Goal: Check status

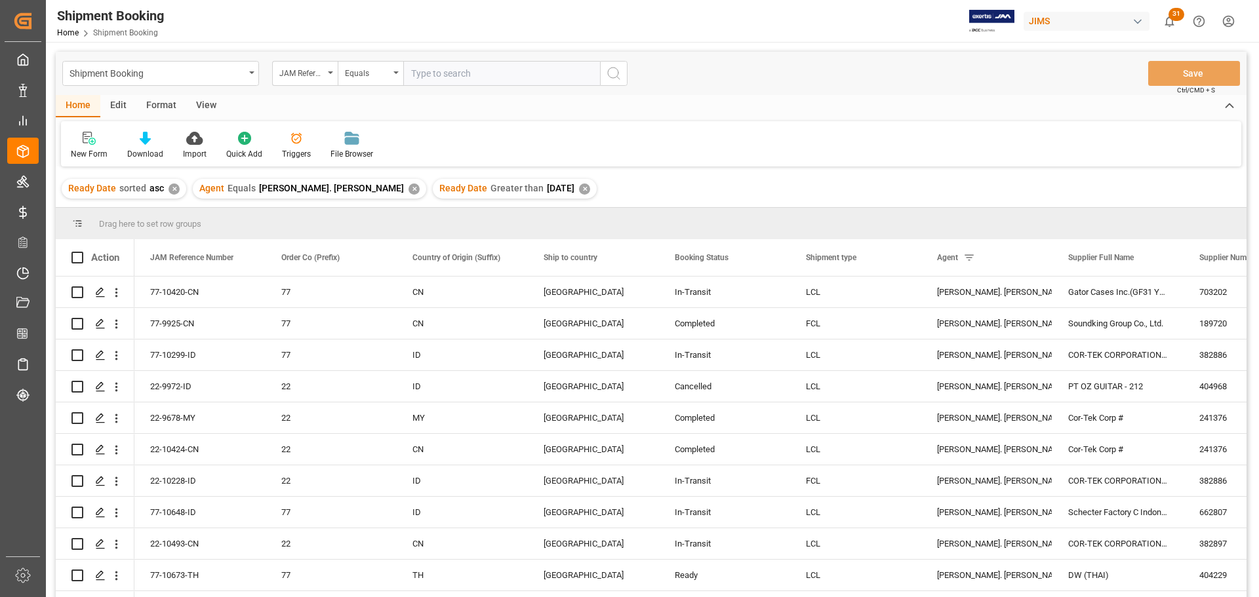
click at [203, 103] on div "View" at bounding box center [206, 106] width 40 height 22
click at [81, 148] on div "Default" at bounding box center [84, 154] width 26 height 12
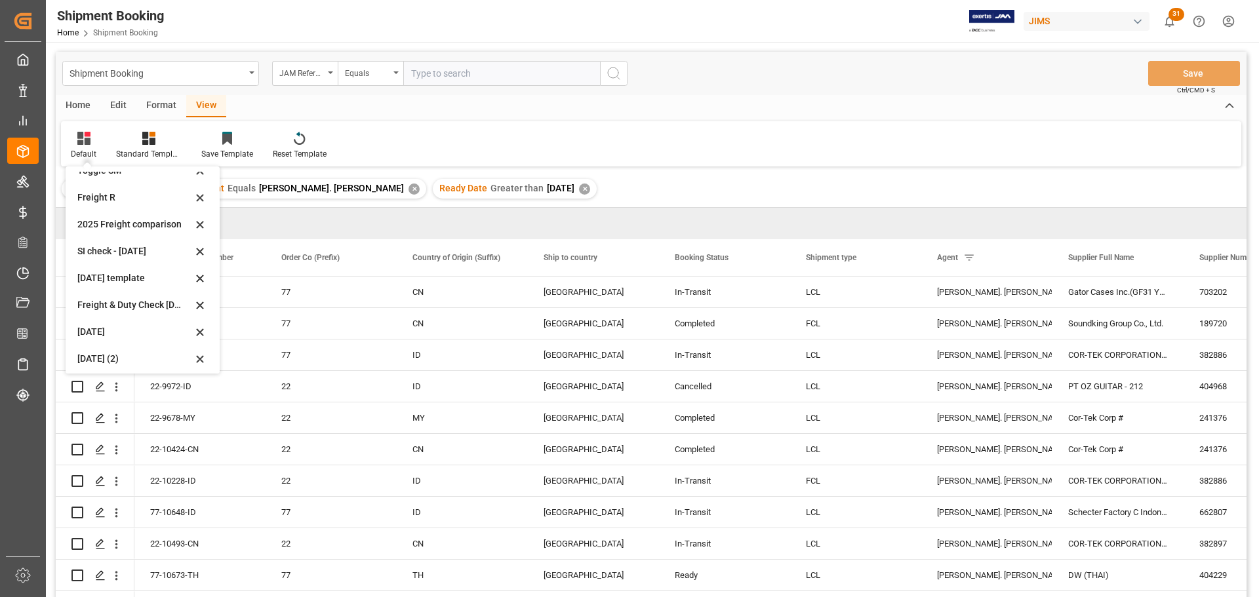
scroll to position [99, 0]
click at [106, 357] on div "[DATE] (2)" at bounding box center [134, 355] width 115 height 14
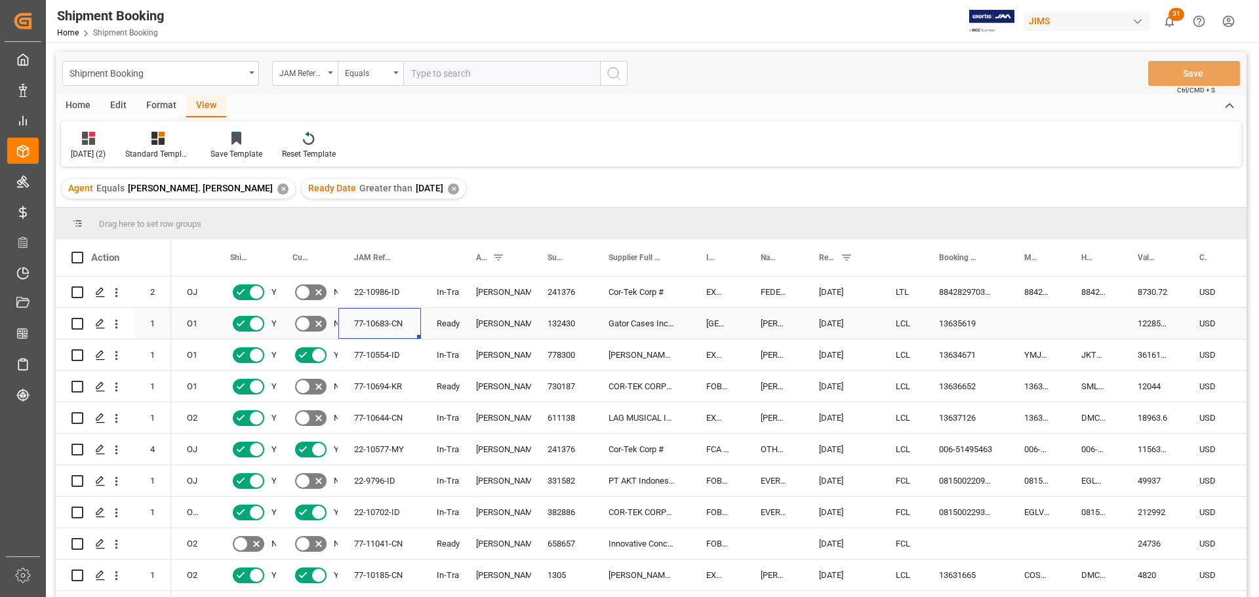
click at [367, 326] on div "77-10683-CN" at bounding box center [379, 323] width 83 height 31
click at [548, 321] on div "132430" at bounding box center [562, 323] width 61 height 31
